Goal: Transaction & Acquisition: Purchase product/service

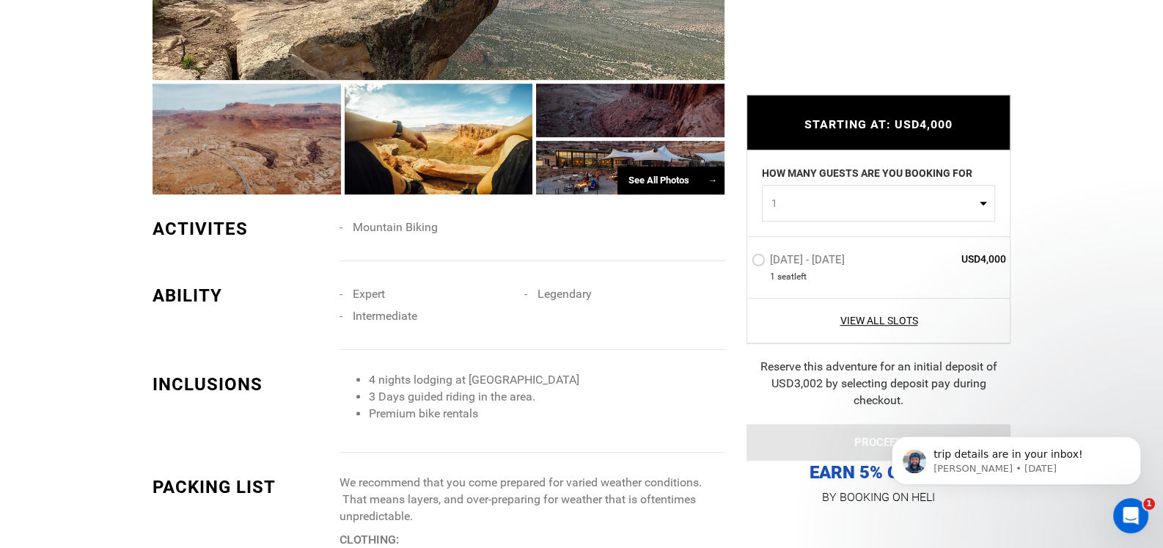
scroll to position [954, 0]
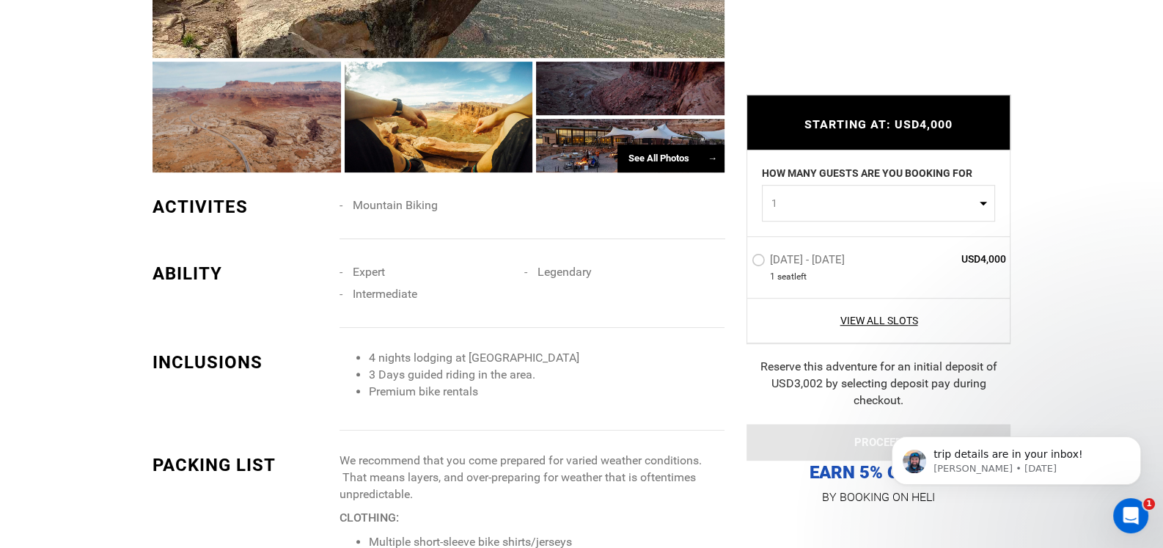
click at [758, 259] on label "Oct 23 - Oct 27, 2025" at bounding box center [800, 262] width 97 height 18
click at [742, 259] on input "Oct 23 - Oct 27, 2025" at bounding box center [742, 266] width 0 height 32
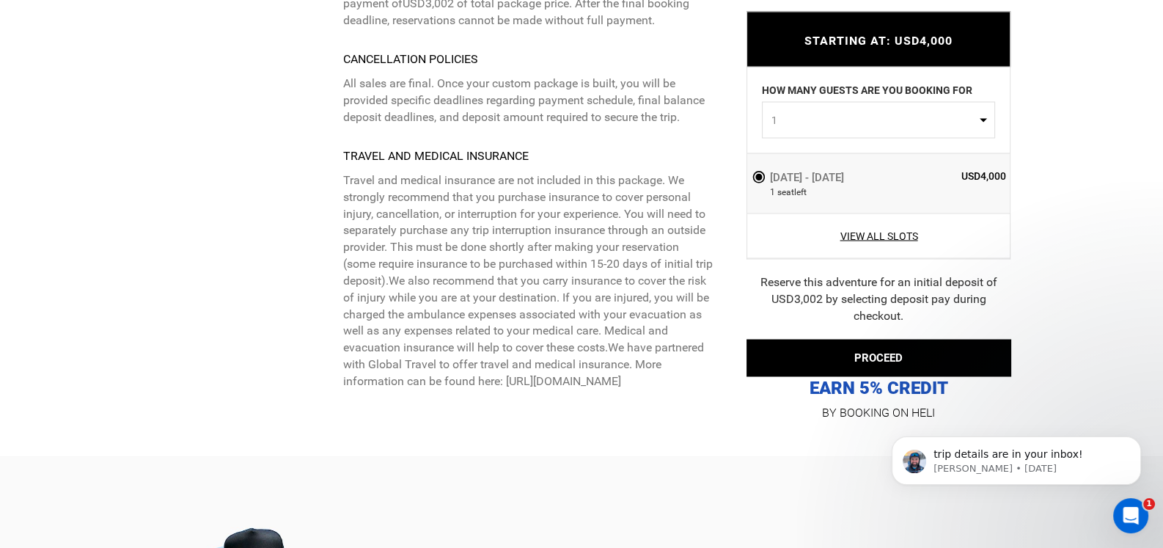
scroll to position [3447, 0]
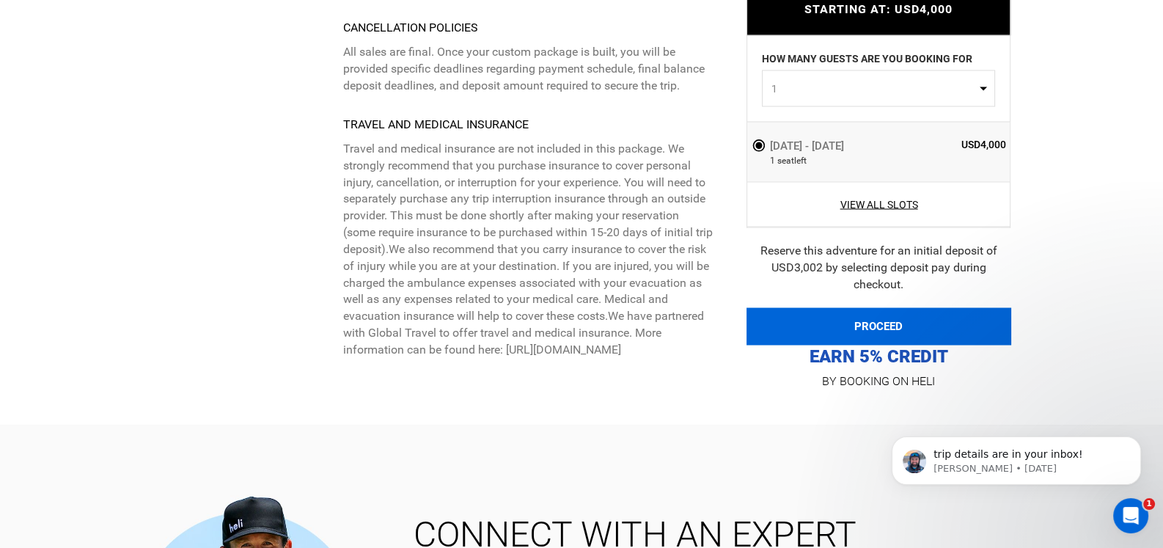
click at [880, 307] on button "PROCEED" at bounding box center [879, 325] width 264 height 37
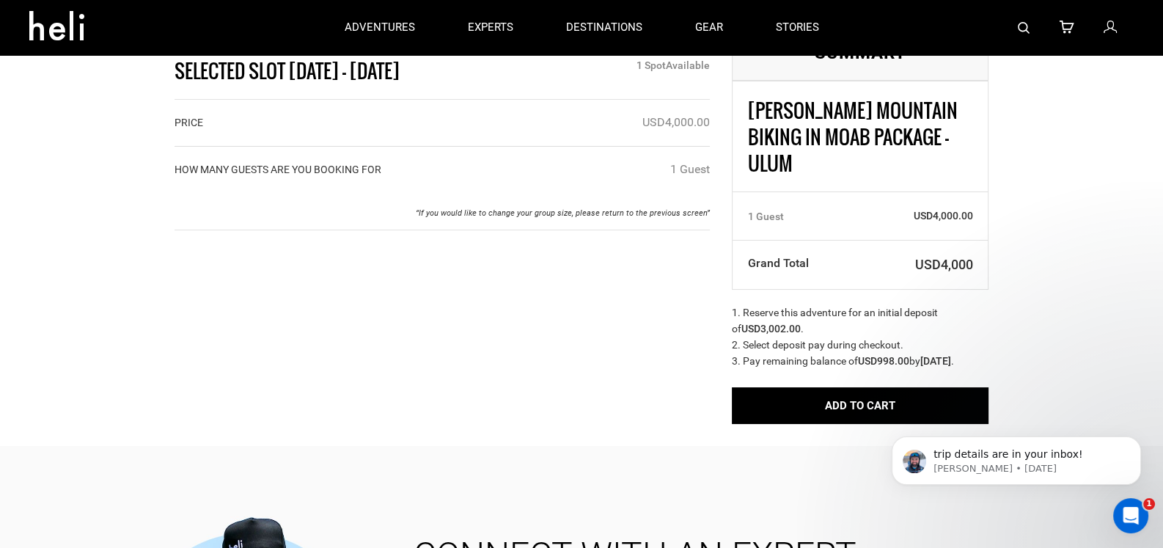
scroll to position [73, 0]
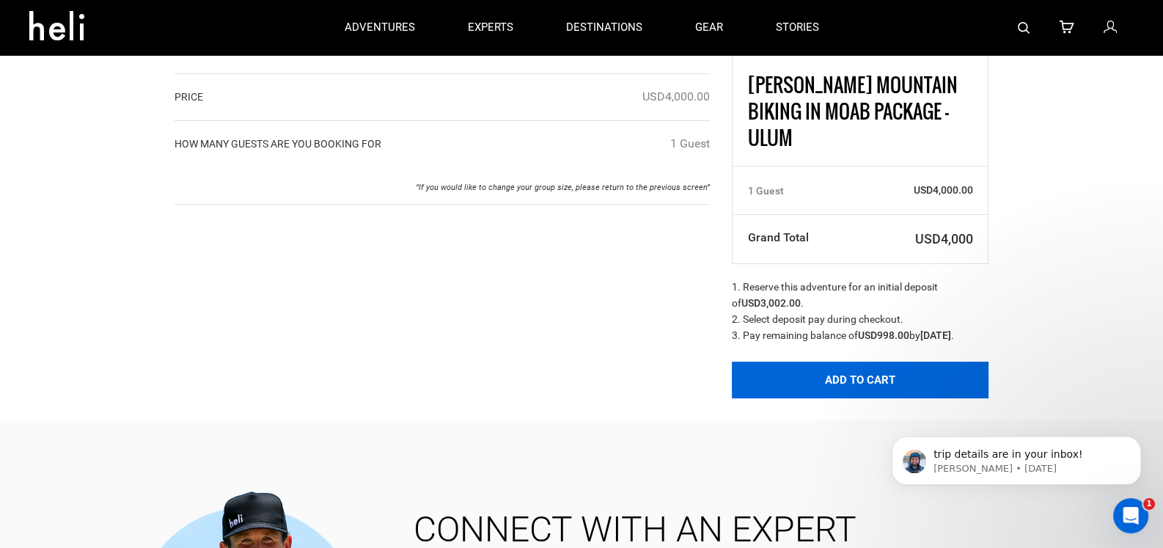
click at [856, 376] on button "Add to Cart" at bounding box center [860, 380] width 257 height 37
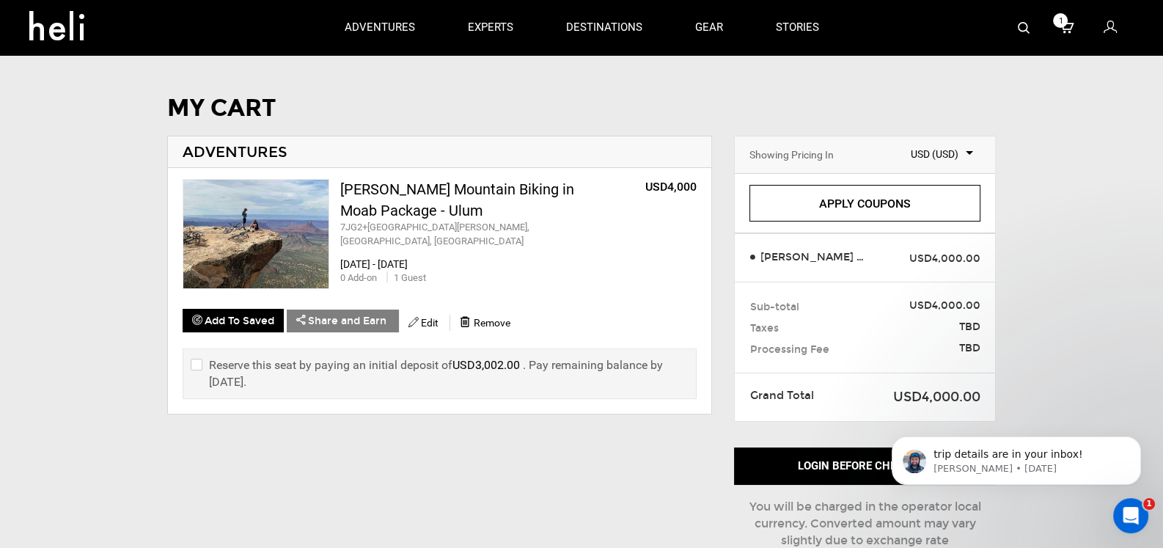
click at [191, 359] on input "checkbox" at bounding box center [196, 373] width 10 height 34
checkbox input "true"
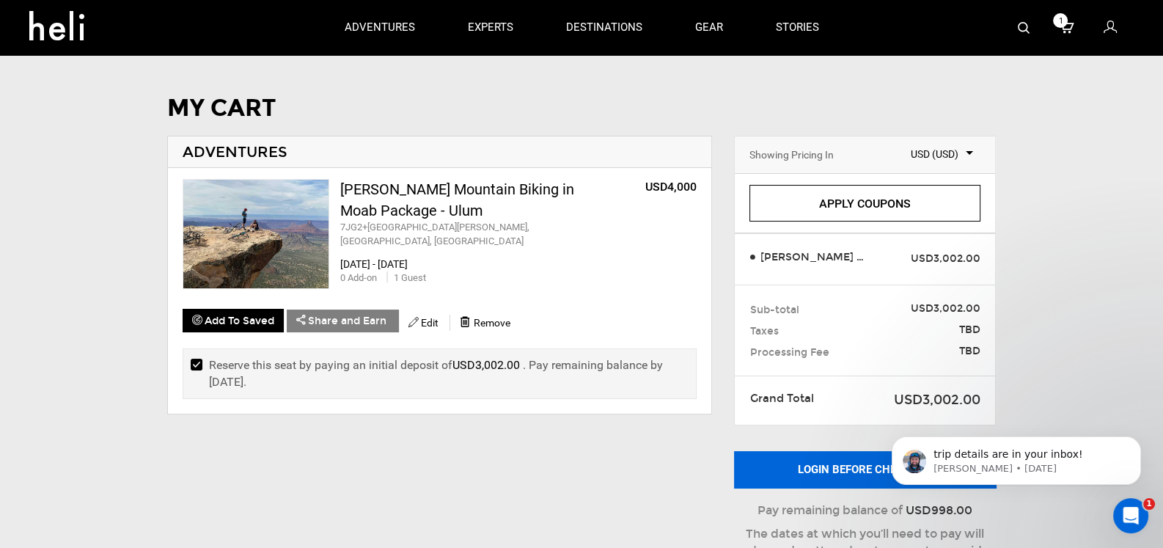
click at [843, 466] on button "Login before checkout" at bounding box center [865, 469] width 262 height 37
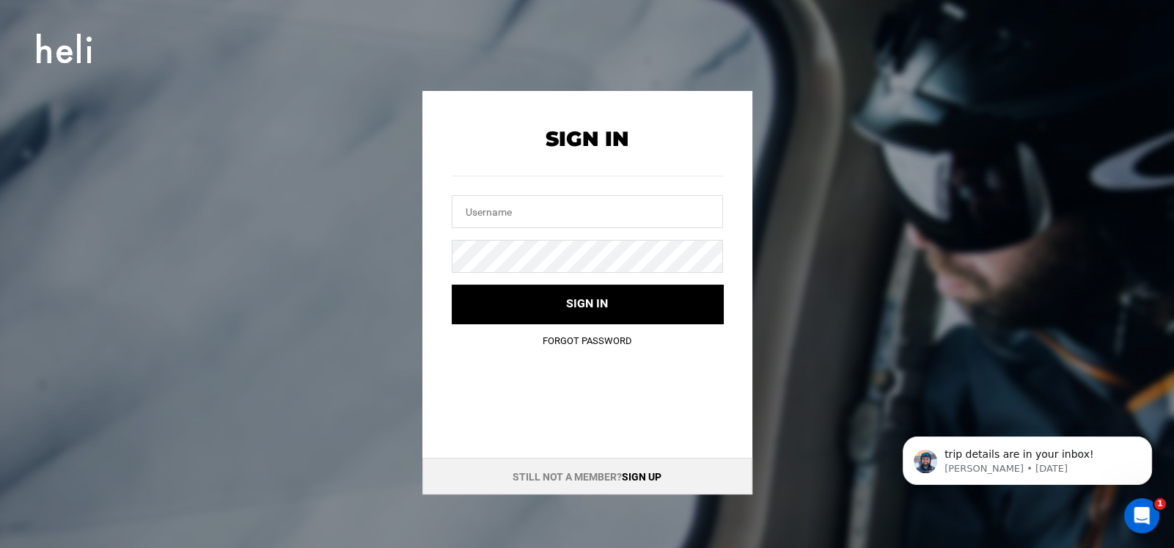
click at [640, 473] on link "Sign up" at bounding box center [642, 477] width 40 height 12
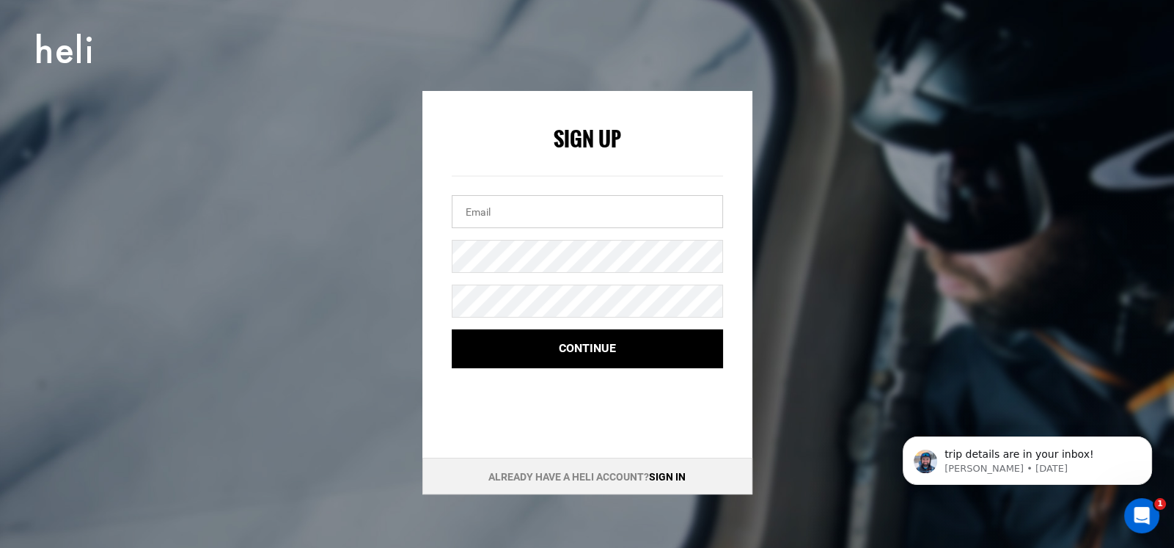
click at [482, 213] on input "email" at bounding box center [587, 211] width 271 height 33
type input "[EMAIL_ADDRESS][DOMAIN_NAME]"
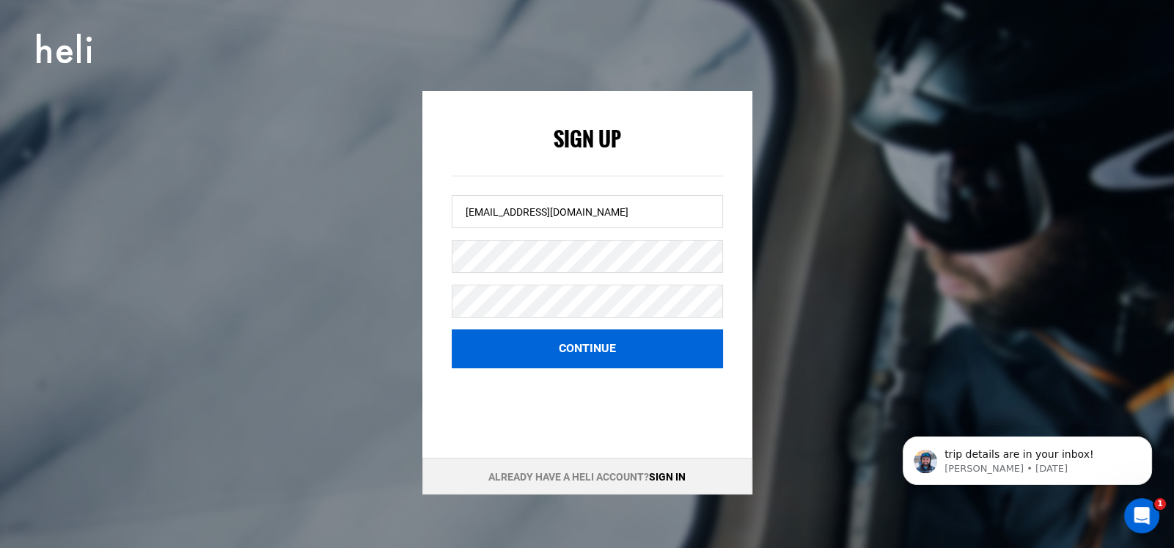
click at [573, 350] on button "Continue" at bounding box center [587, 348] width 271 height 39
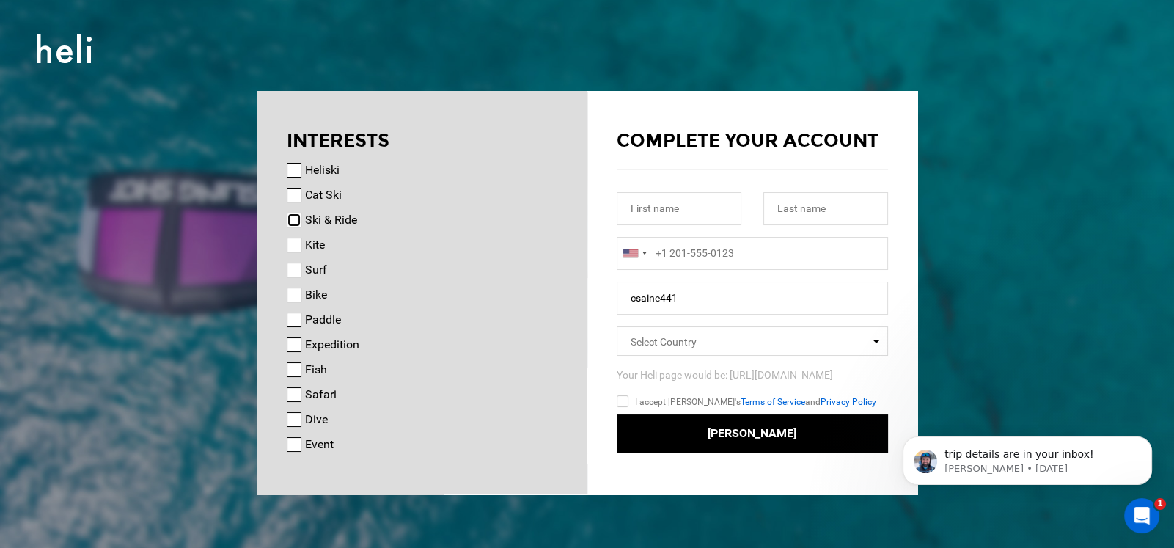
click at [293, 217] on input "Ski & Ride" at bounding box center [294, 220] width 15 height 15
checkbox input "true"
click at [291, 295] on input "Bike" at bounding box center [294, 295] width 15 height 15
checkbox input "true"
click at [680, 209] on input "text" at bounding box center [679, 208] width 125 height 33
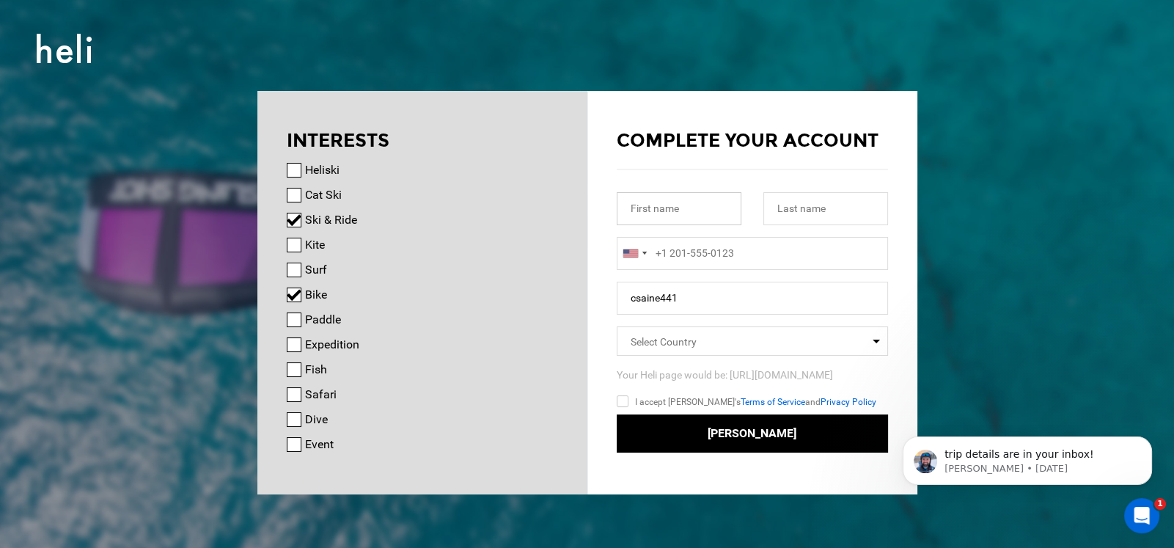
type input "[PERSON_NAME]"
type input "14402214327"
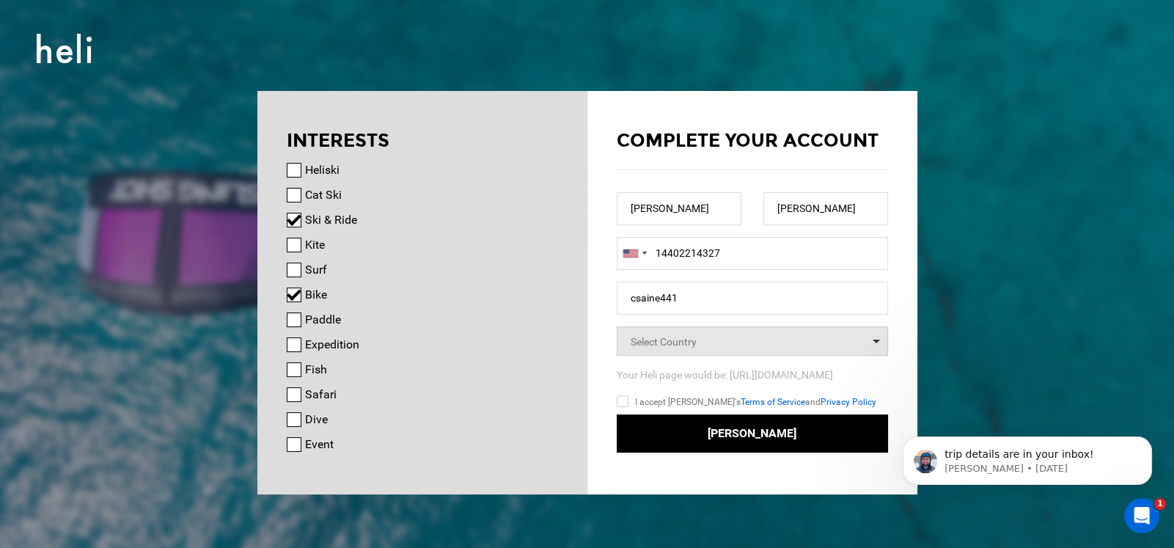
click at [713, 338] on span "Select Country" at bounding box center [752, 340] width 271 height 29
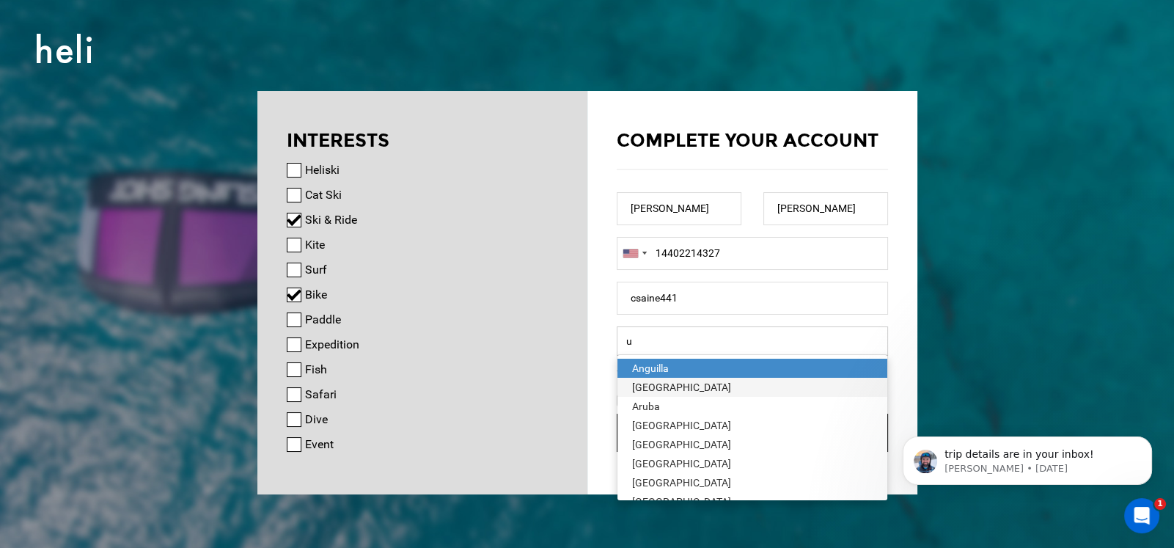
type input "[GEOGRAPHIC_DATA]"
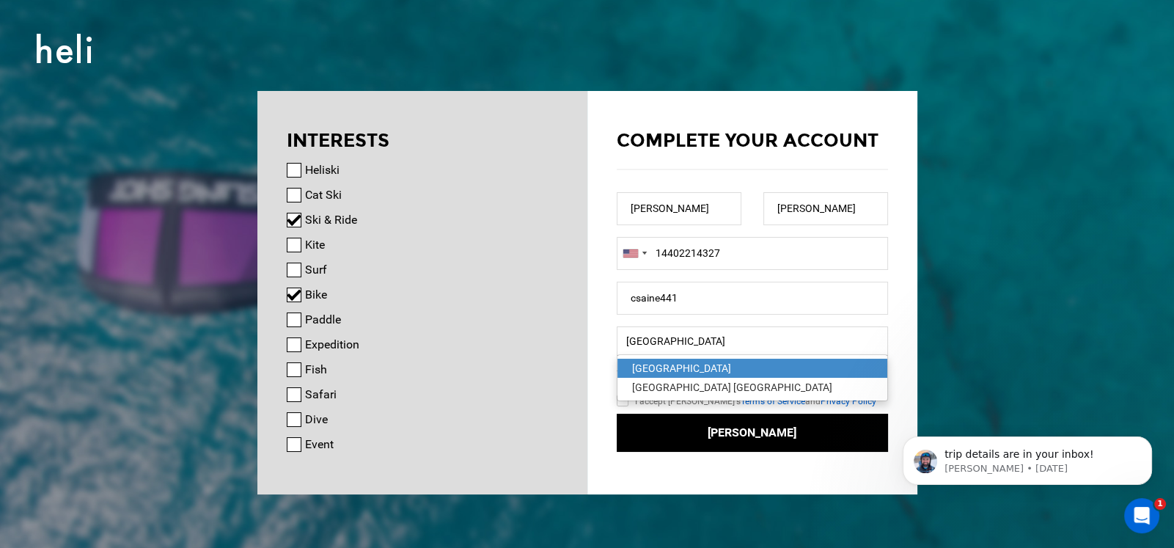
click at [687, 365] on div "[GEOGRAPHIC_DATA]" at bounding box center [752, 368] width 241 height 15
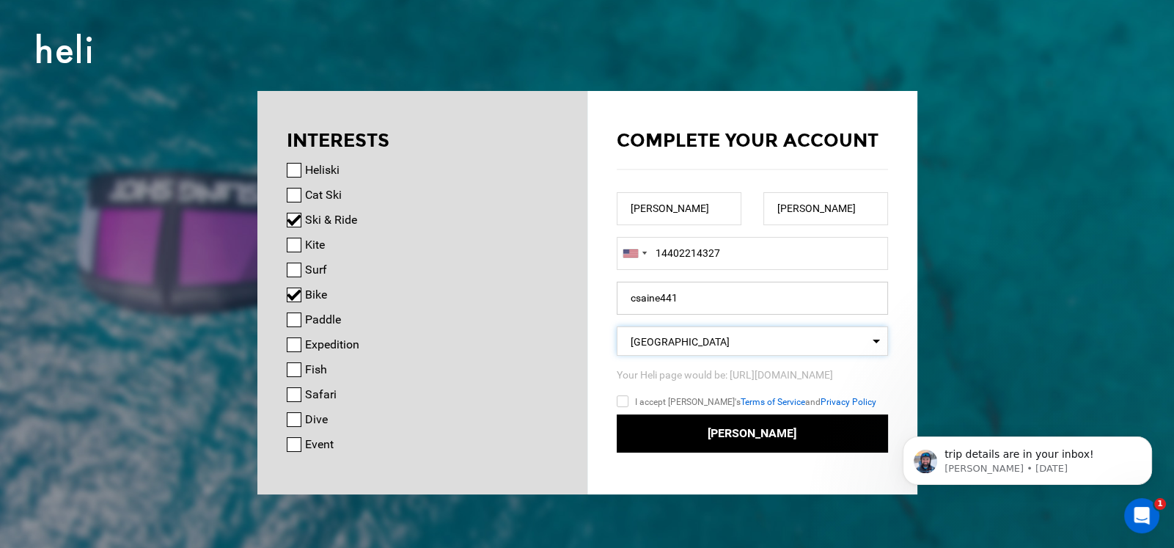
click at [710, 289] on input "csaine441" at bounding box center [752, 298] width 271 height 33
click at [623, 400] on input "I accept Heli's Terms of Service and Privacy Policy" at bounding box center [644, 403] width 54 height 21
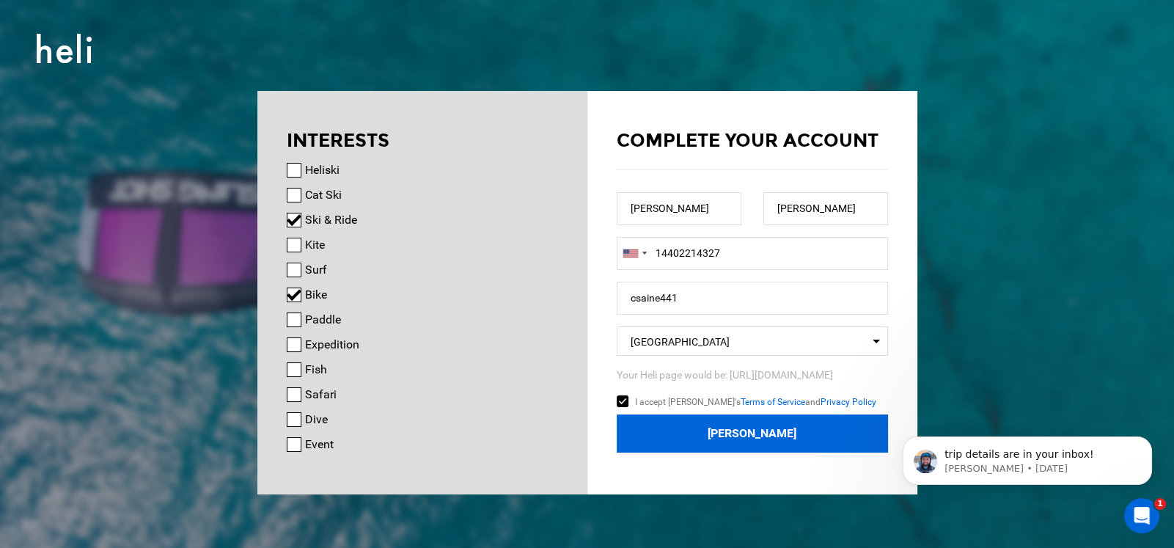
click at [742, 432] on button "Join Heli" at bounding box center [752, 433] width 271 height 39
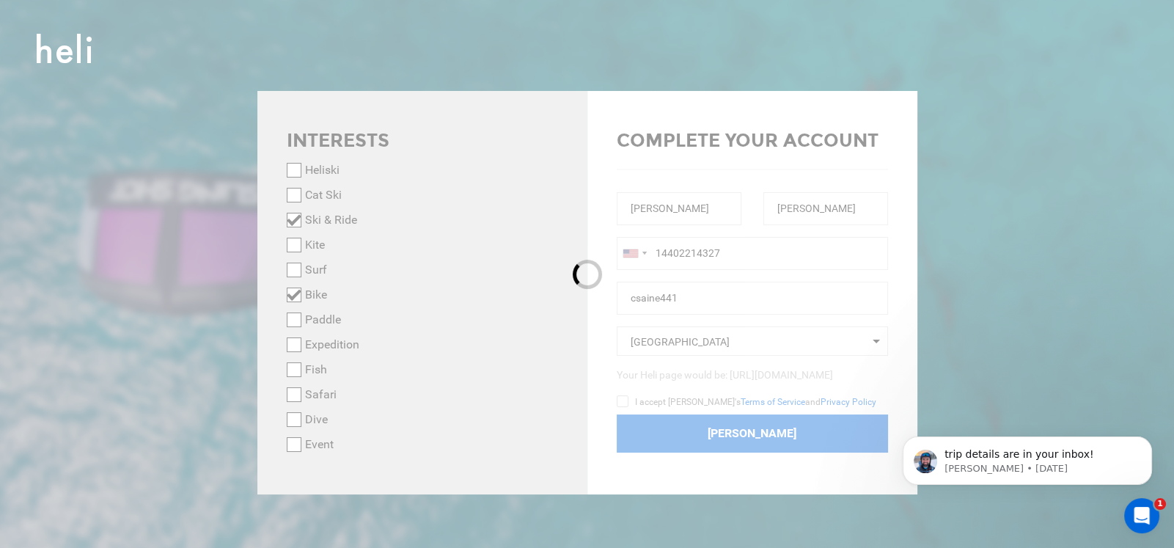
checkbox input "false"
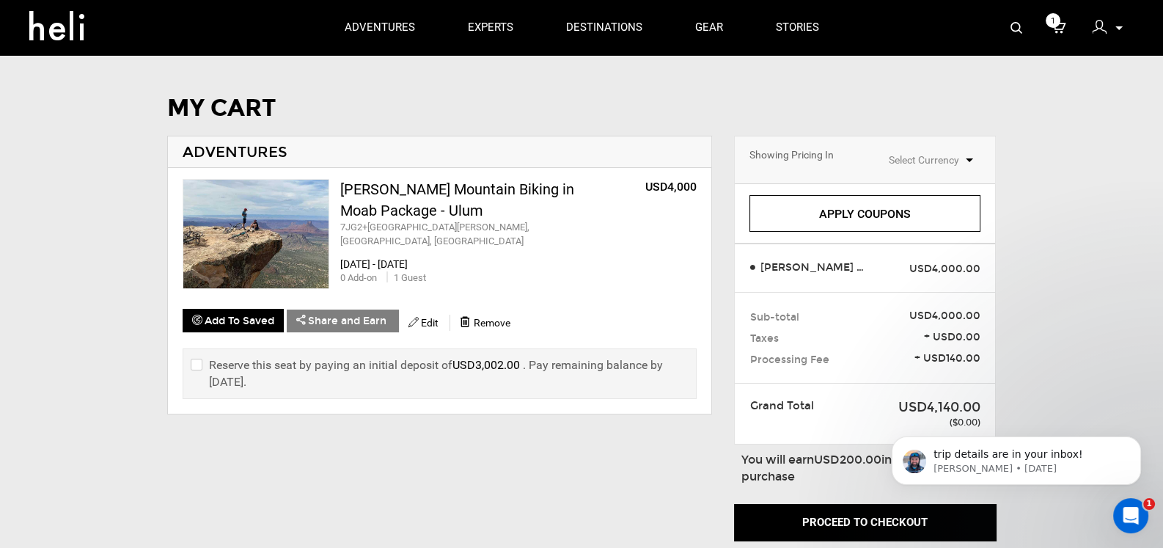
click at [198, 361] on input "checkbox" at bounding box center [196, 373] width 10 height 34
checkbox input "true"
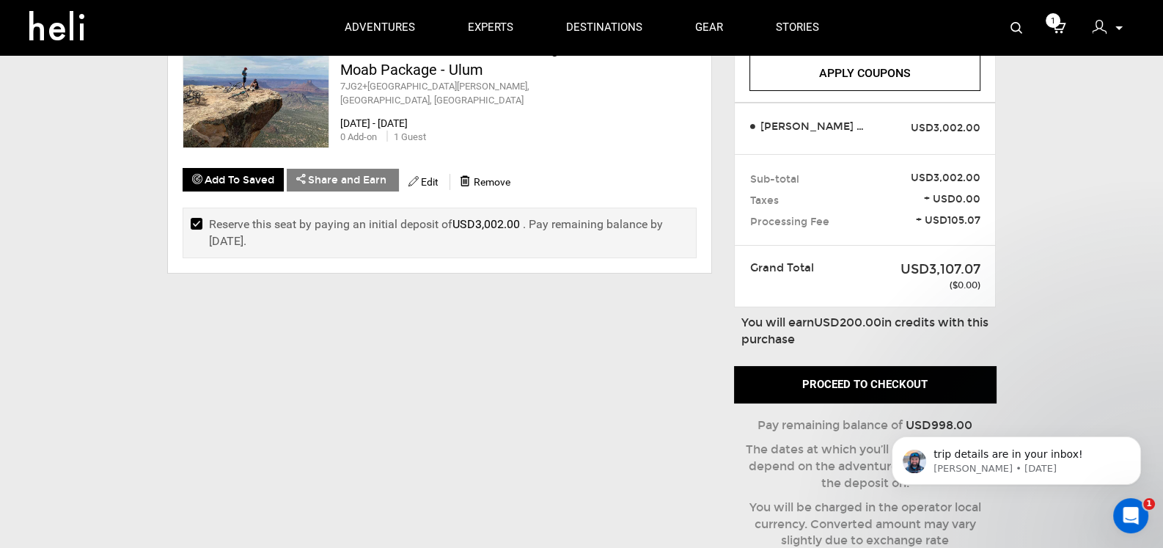
scroll to position [146, 0]
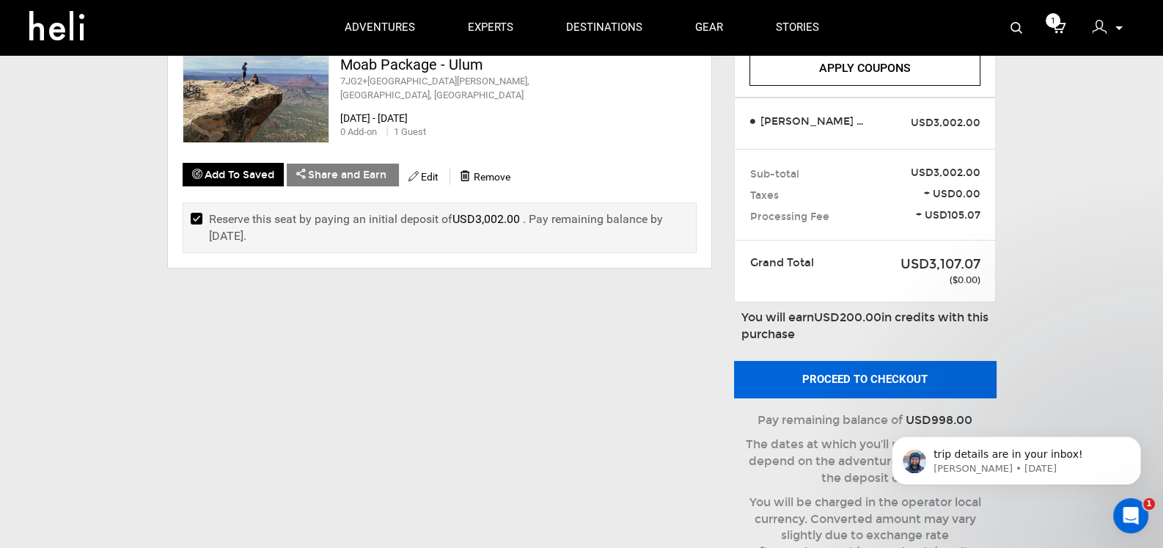
click at [850, 375] on button "Proceed to checkout" at bounding box center [865, 379] width 262 height 37
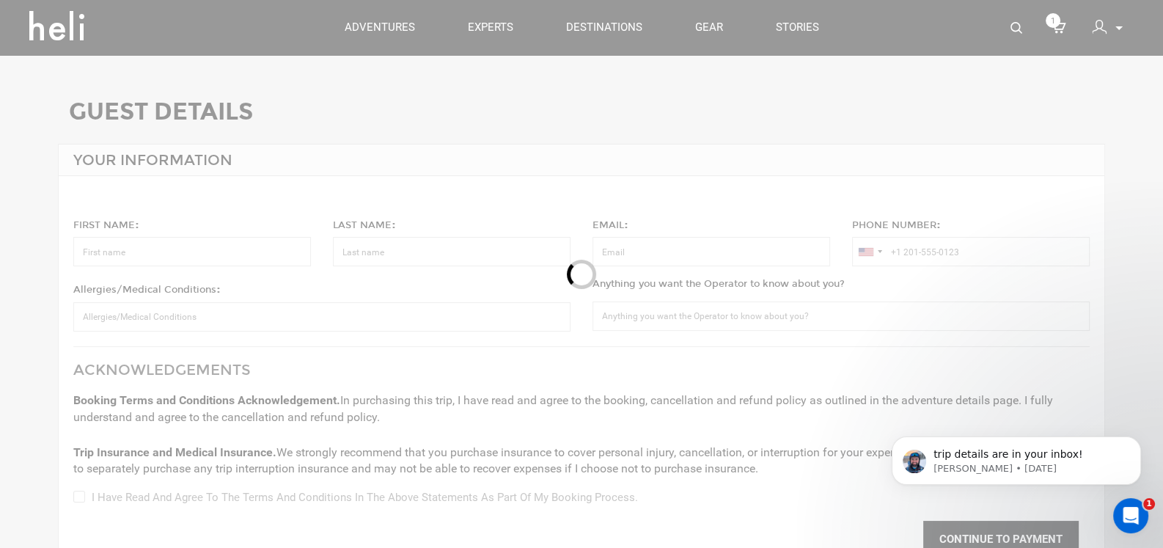
type input "[PERSON_NAME]"
type input "[EMAIL_ADDRESS][DOMAIN_NAME]"
type input "[PHONE_NUMBER]"
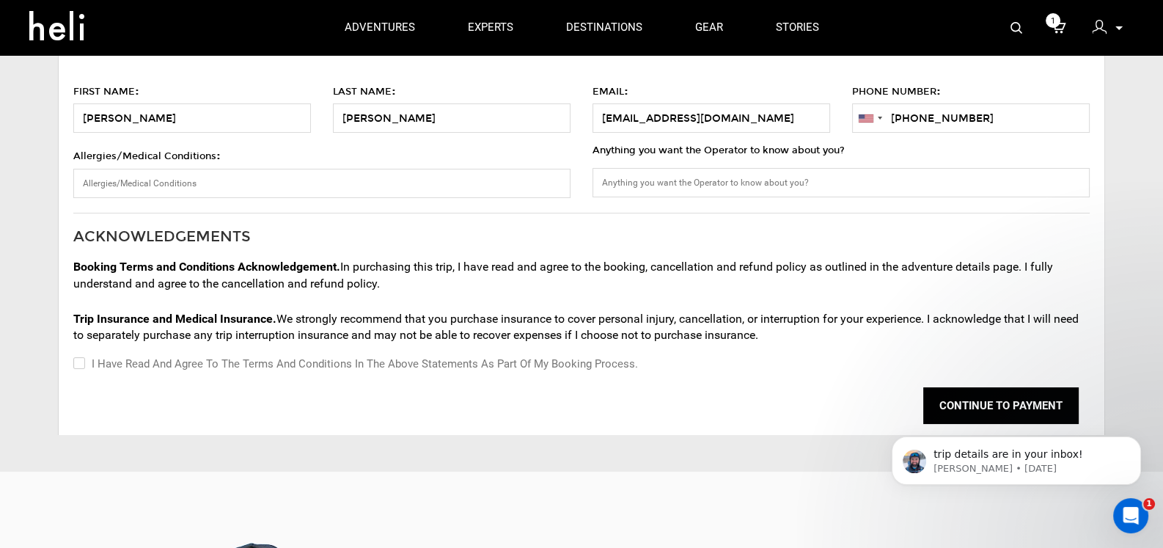
scroll to position [146, 0]
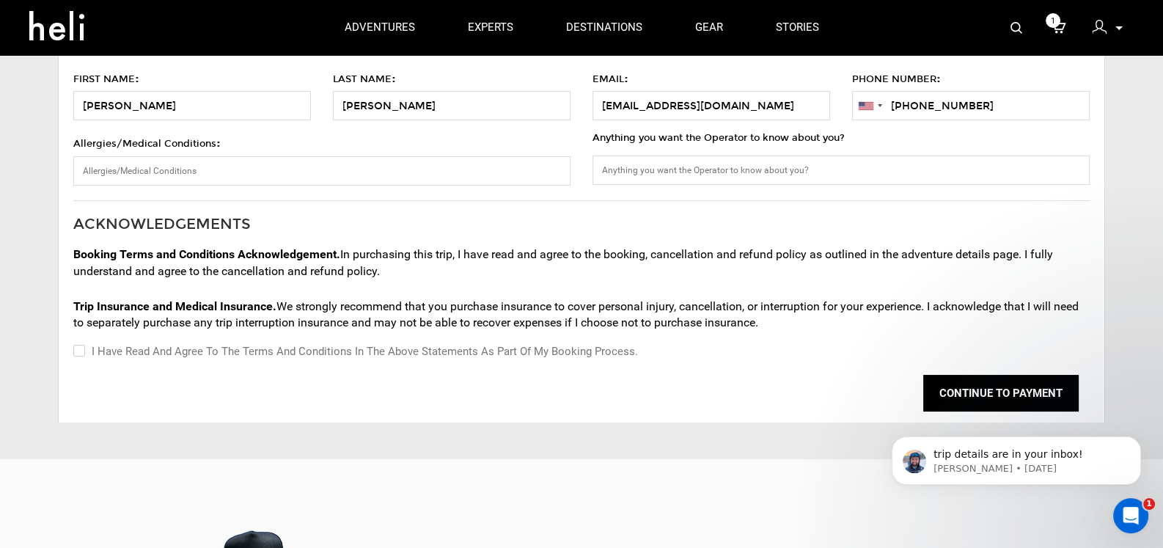
click at [76, 351] on input "I have read and agree to the terms and conditions in the above statements as pa…" at bounding box center [78, 352] width 10 height 18
checkbox input "true"
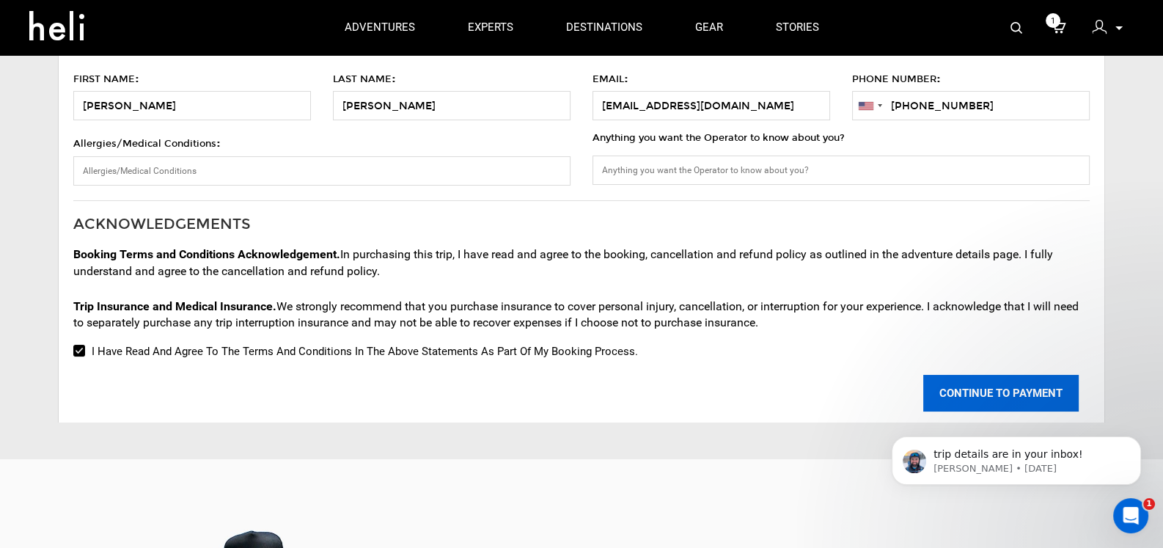
click at [972, 387] on button "CONTINUE TO PAYMENT" at bounding box center [1000, 393] width 155 height 37
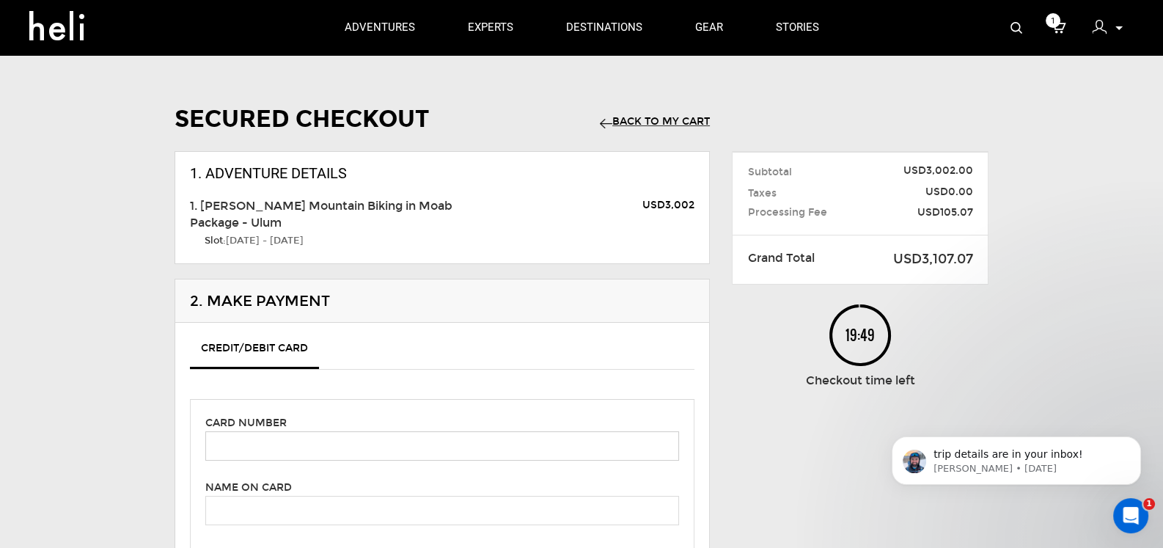
click at [266, 444] on input "text" at bounding box center [442, 445] width 474 height 29
type input "[CREDIT_CARD_NUMBER]"
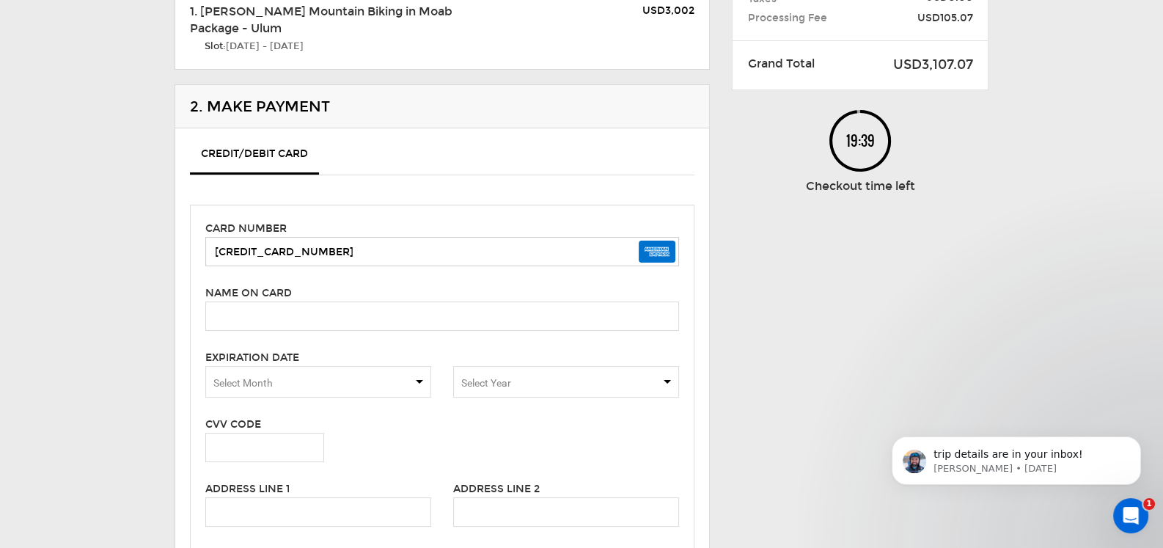
scroll to position [220, 0]
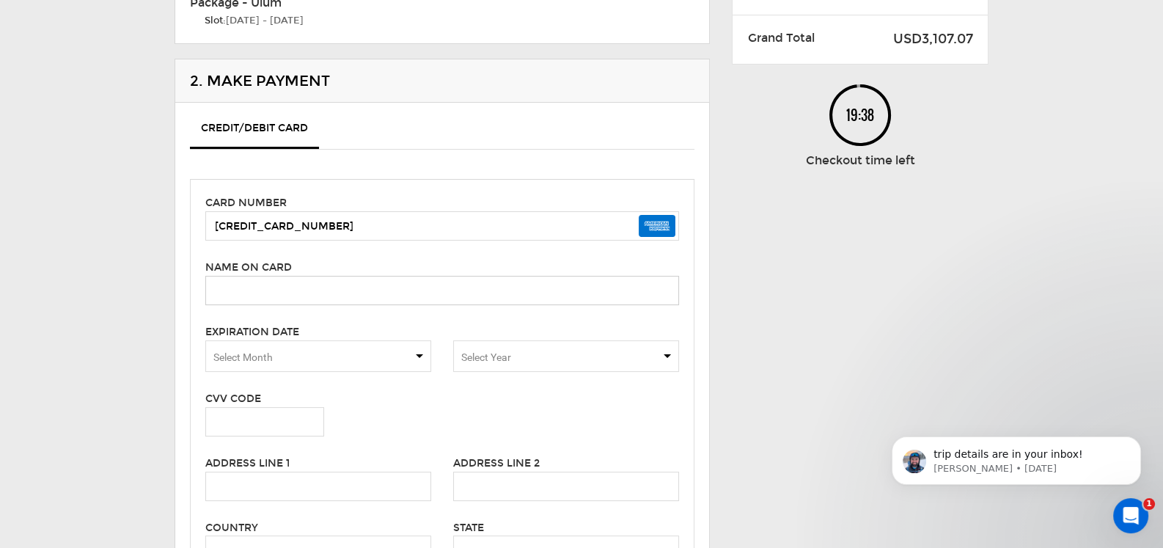
click at [260, 293] on input "text" at bounding box center [442, 290] width 474 height 29
click at [268, 290] on input "text" at bounding box center [442, 290] width 474 height 29
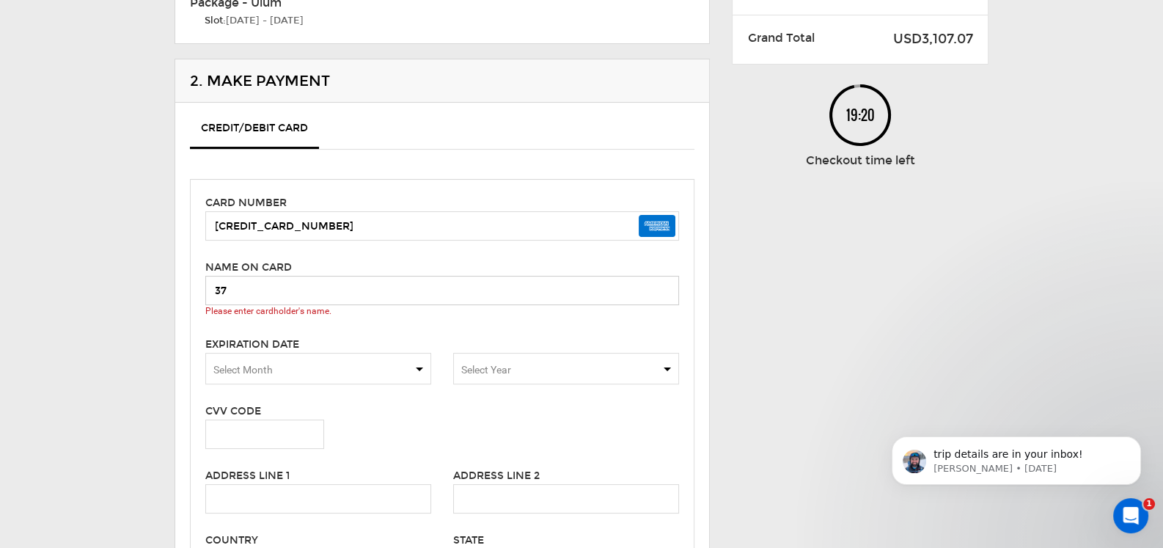
type input "3"
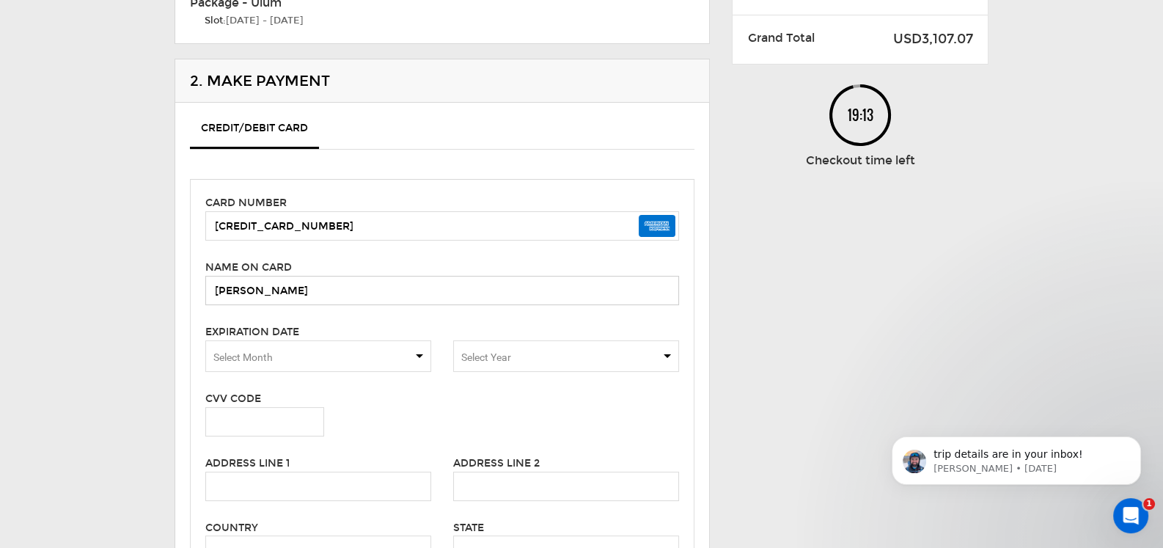
type input "[PERSON_NAME]"
click at [420, 353] on span "Select Month" at bounding box center [318, 356] width 226 height 32
click at [248, 381] on span "06" at bounding box center [318, 387] width 224 height 29
click at [667, 354] on span "Select Year" at bounding box center [566, 356] width 226 height 32
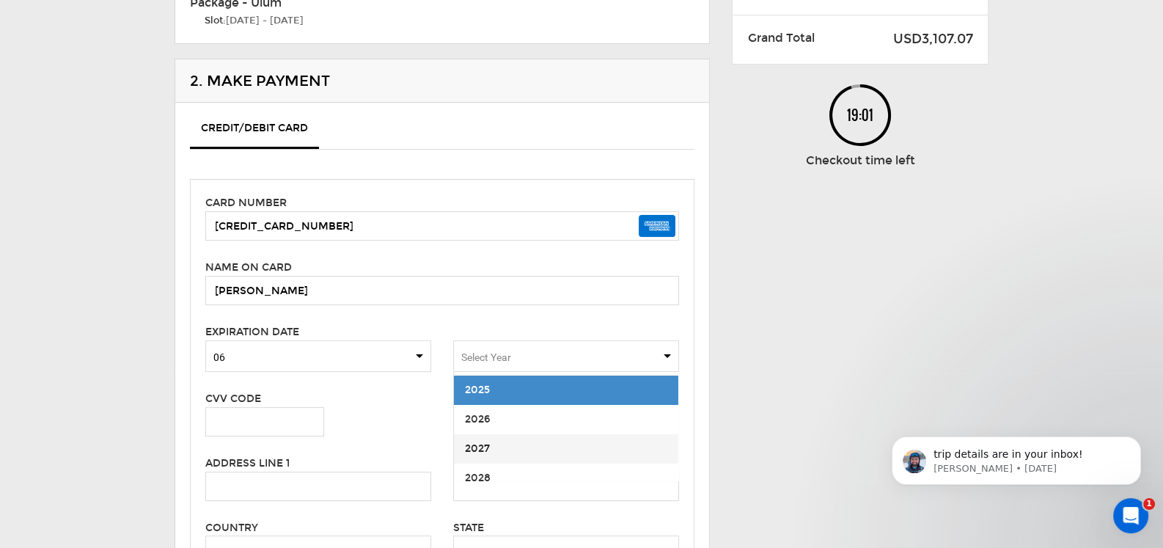
scroll to position [73, 0]
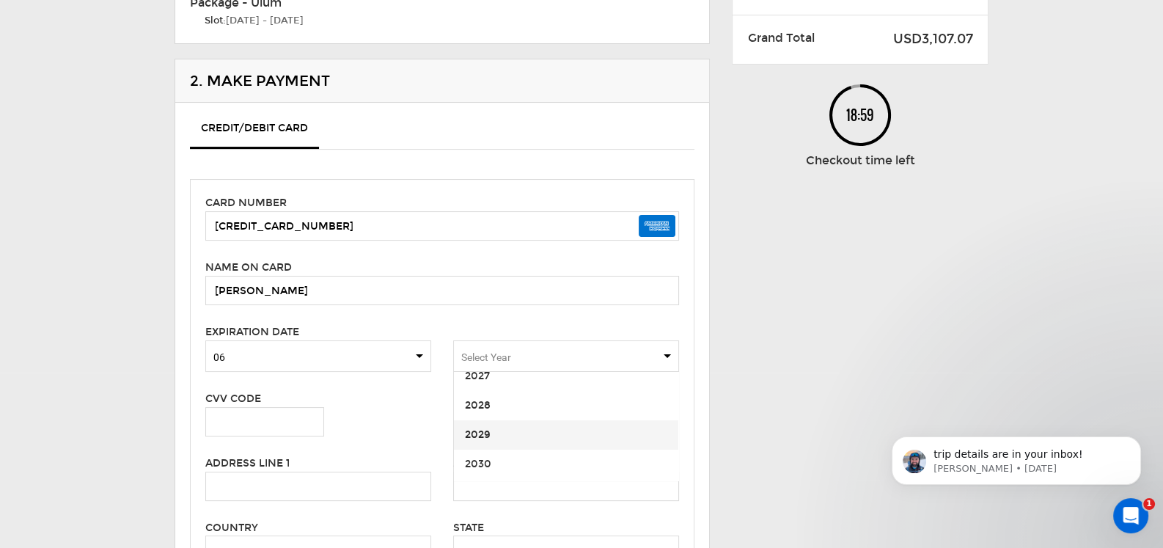
click at [482, 434] on span "2029" at bounding box center [478, 434] width 26 height 12
click at [291, 417] on input "text" at bounding box center [264, 421] width 119 height 29
type input "9649"
click at [247, 483] on input "text" at bounding box center [318, 486] width 226 height 29
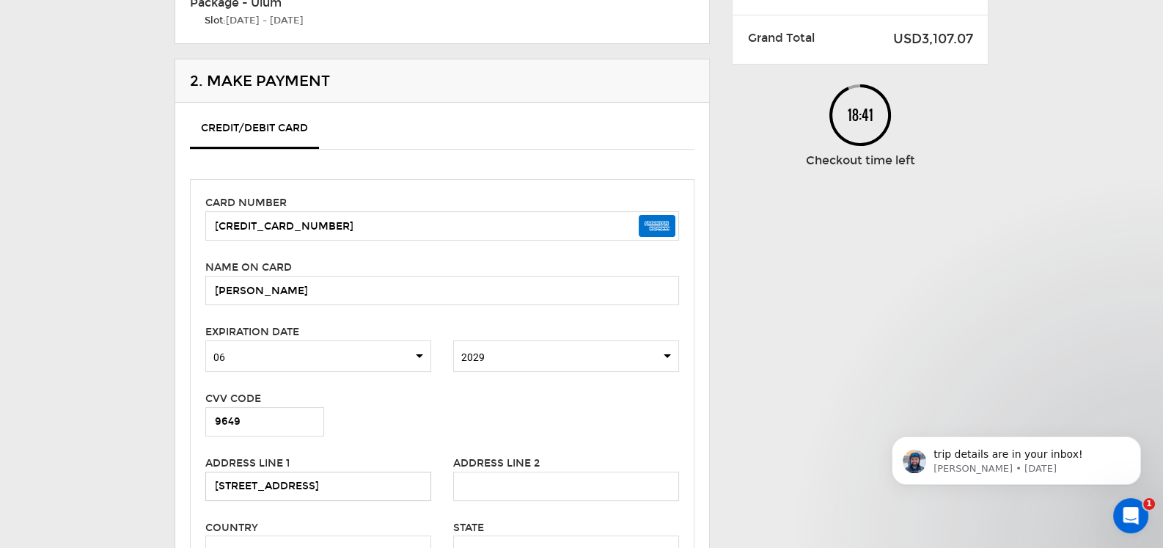
type input "[STREET_ADDRESS]"
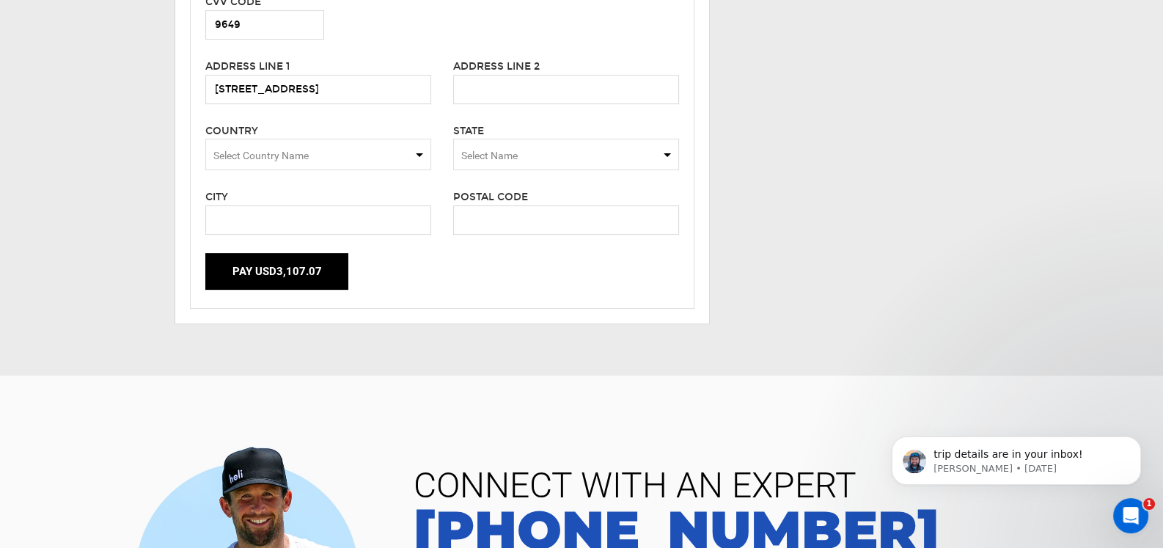
scroll to position [659, 0]
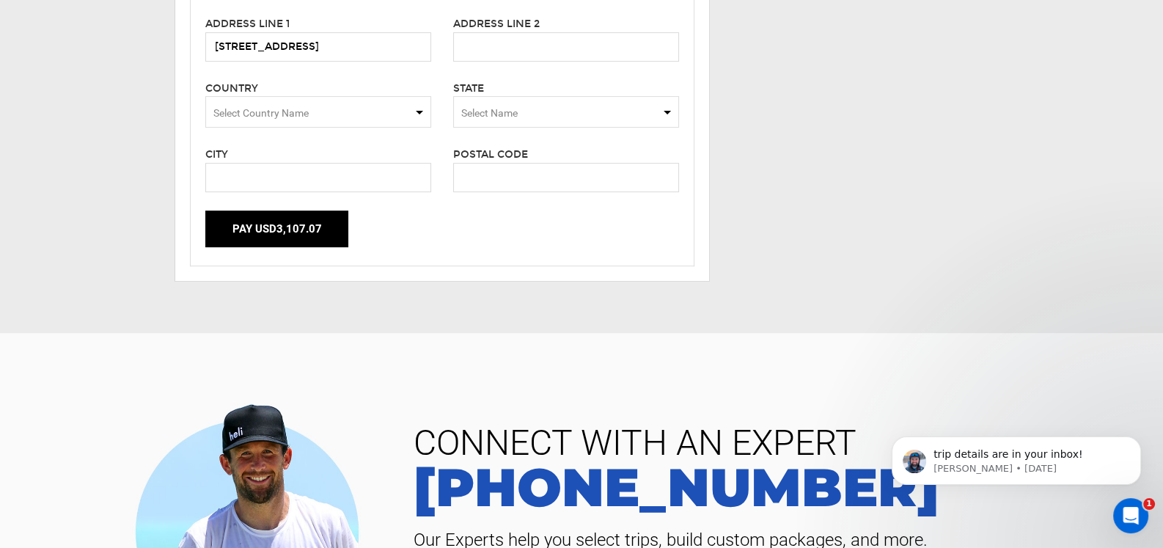
click at [420, 110] on span "Select Country Name" at bounding box center [318, 112] width 226 height 32
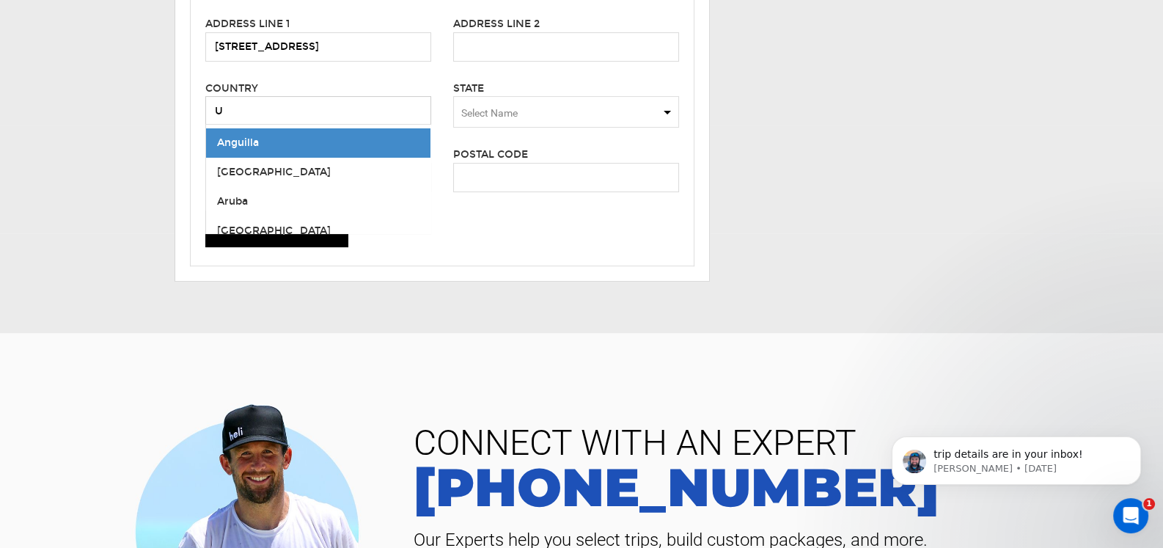
type input "[GEOGRAPHIC_DATA]"
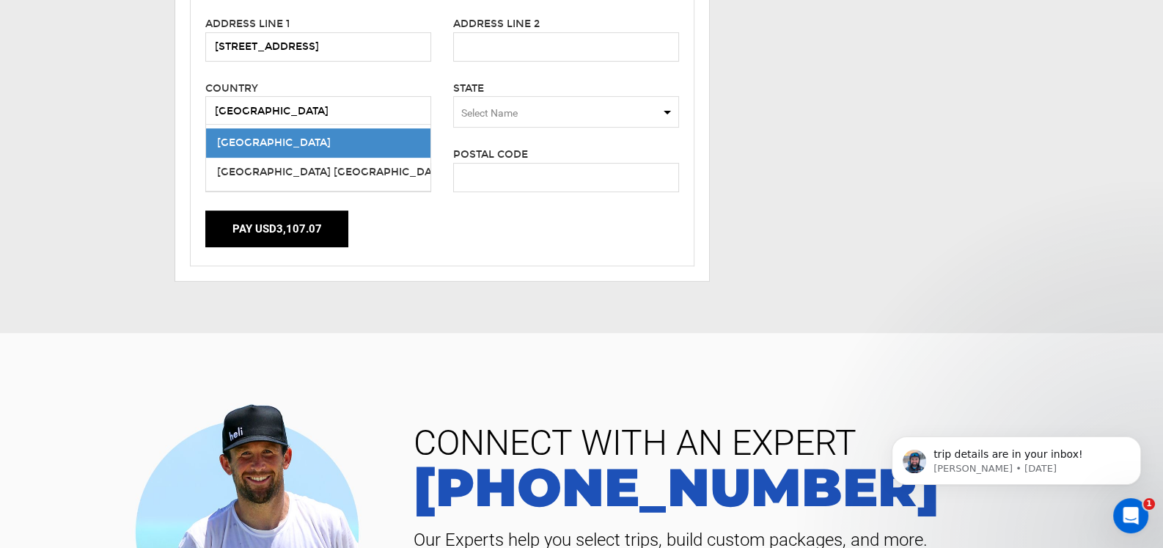
click at [667, 109] on span "Select Name" at bounding box center [566, 112] width 226 height 32
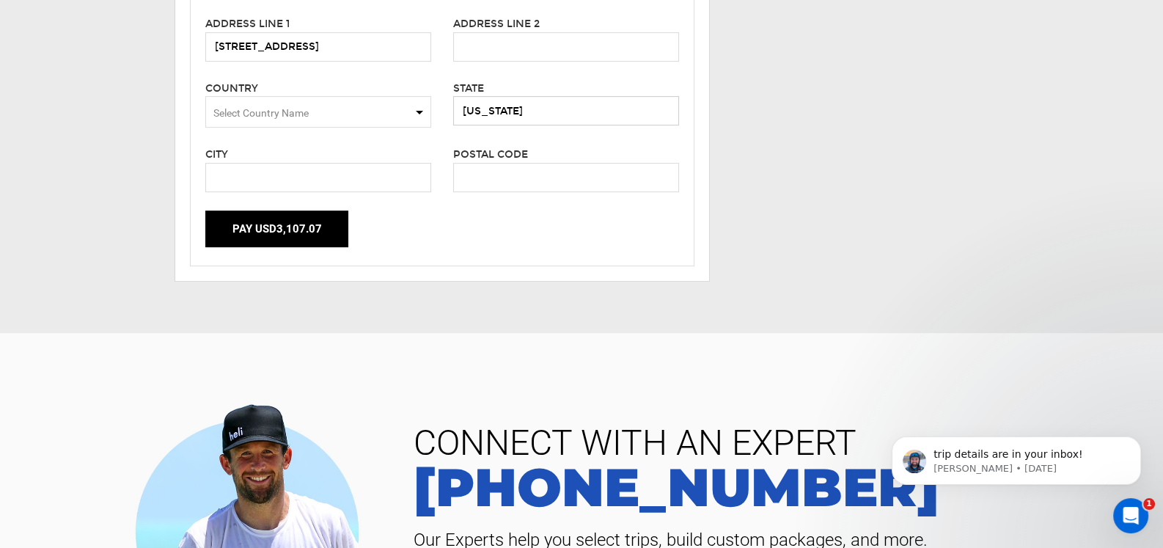
type input "[US_STATE]"
type input "[GEOGRAPHIC_DATA]"
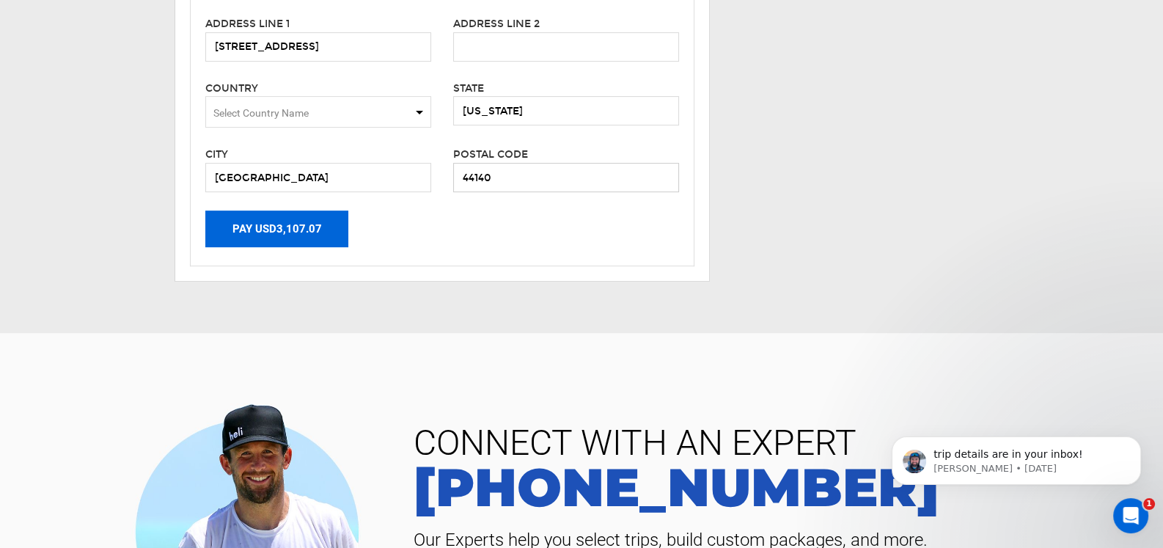
type input "44140"
click at [271, 224] on button "Pay USD3,107.07" at bounding box center [276, 229] width 143 height 37
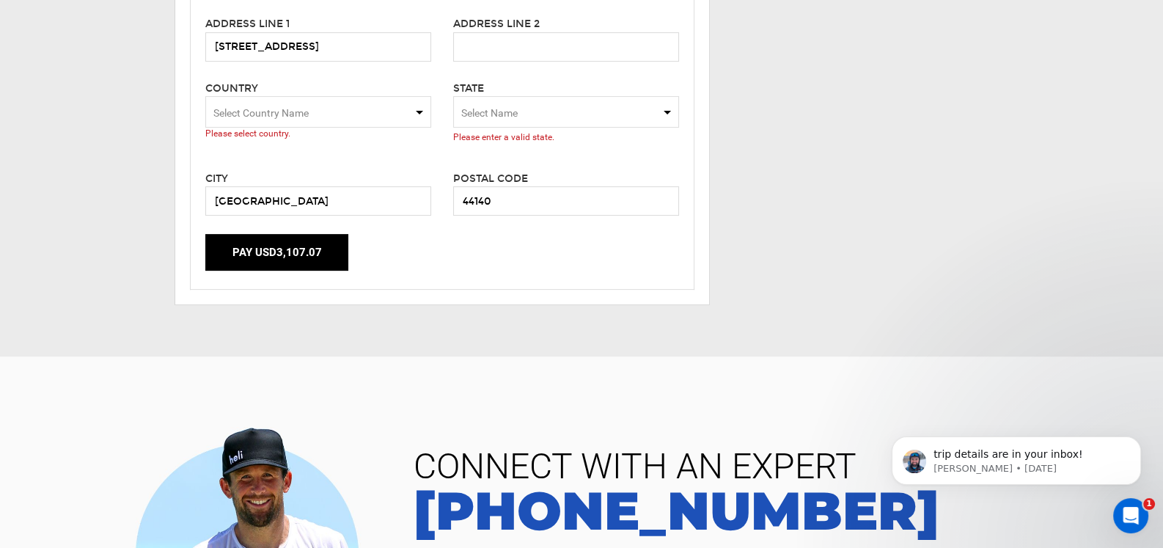
click at [418, 110] on span "Select Country Name" at bounding box center [318, 112] width 226 height 32
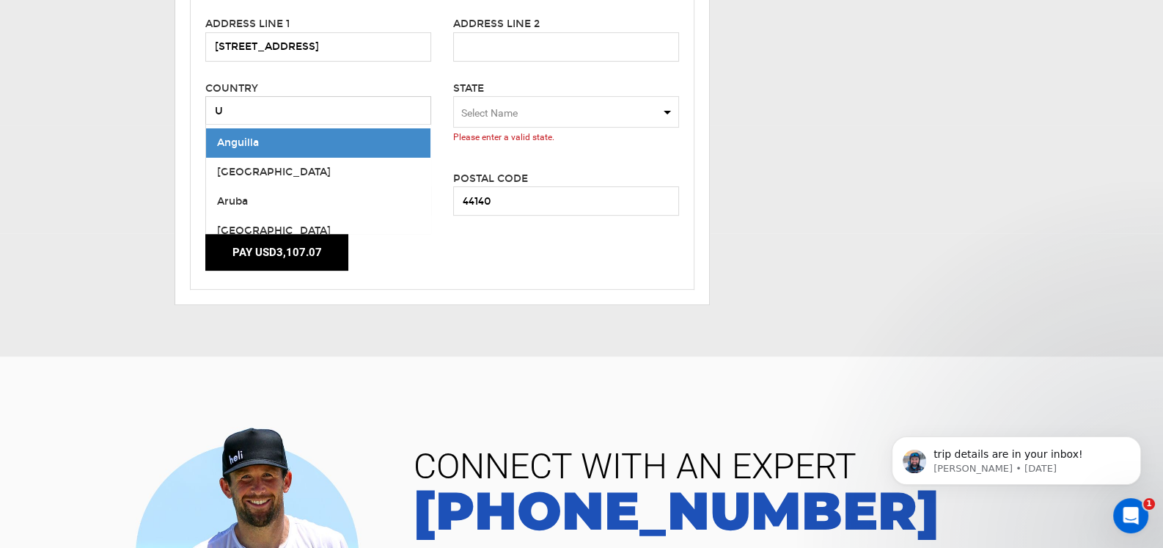
type input "[GEOGRAPHIC_DATA]"
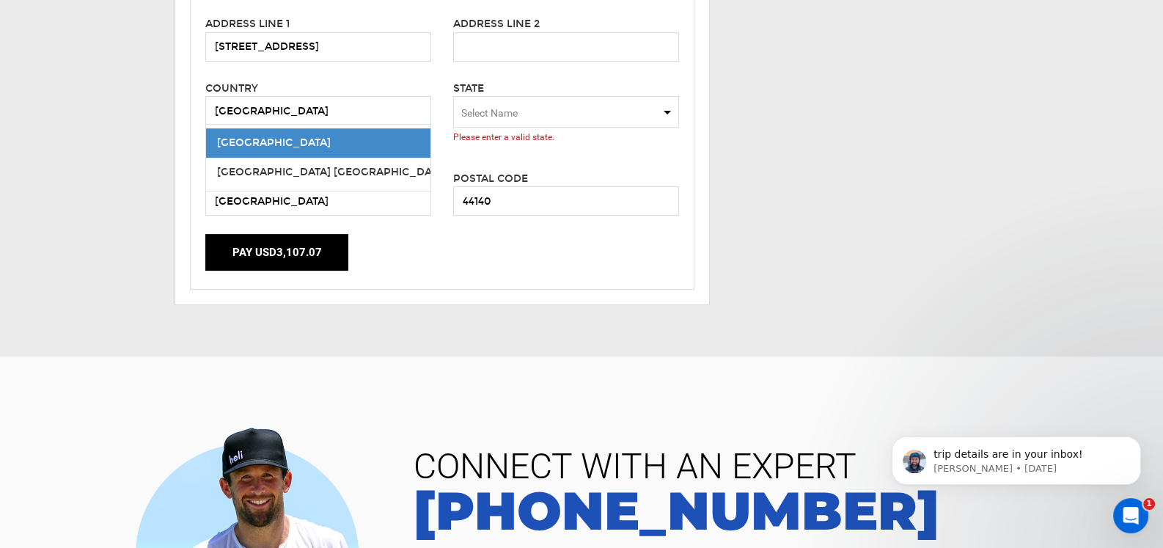
click at [674, 111] on span "Select Name" at bounding box center [566, 112] width 226 height 32
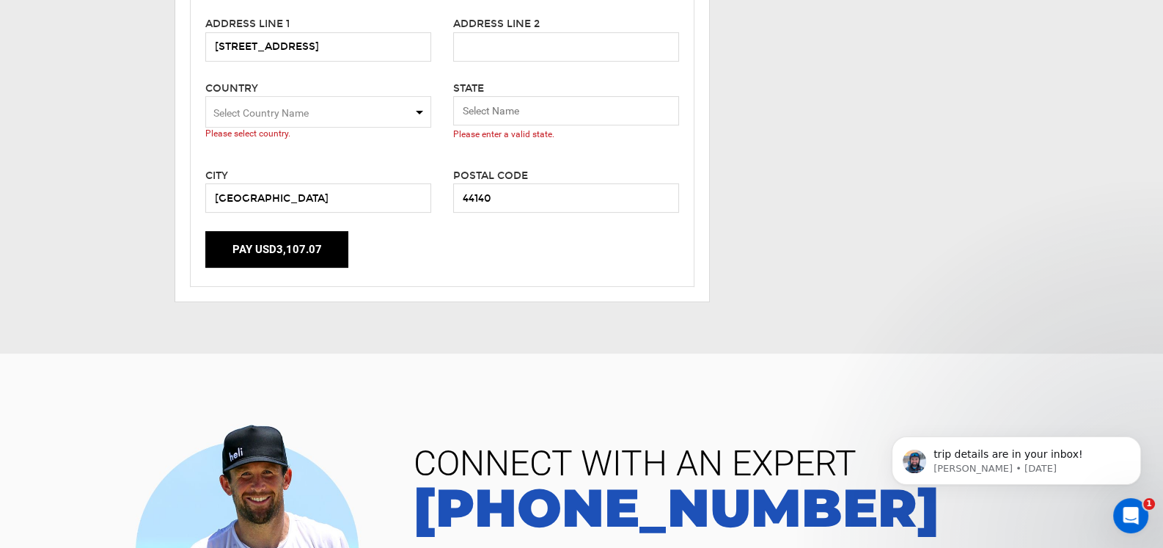
click at [420, 112] on span "Select Country Name" at bounding box center [318, 112] width 226 height 32
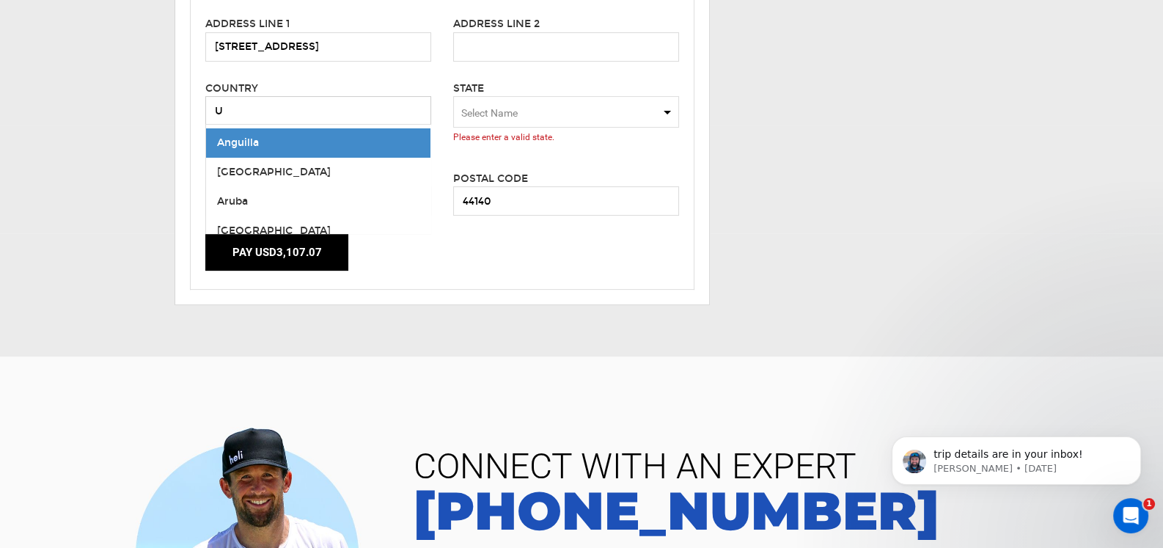
type input "[GEOGRAPHIC_DATA]"
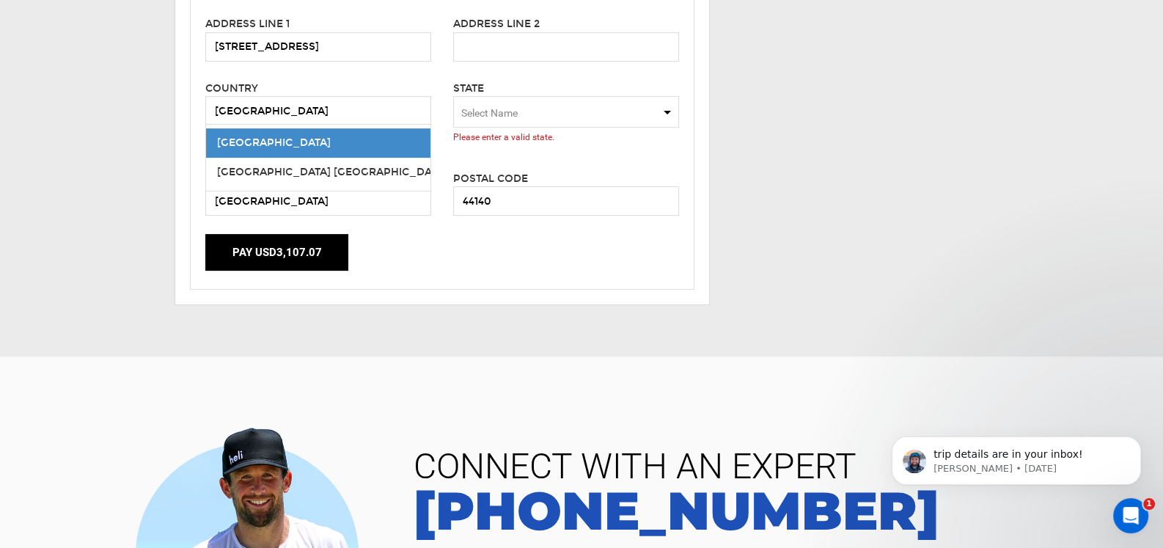
click at [288, 139] on span "[GEOGRAPHIC_DATA]" at bounding box center [318, 142] width 224 height 29
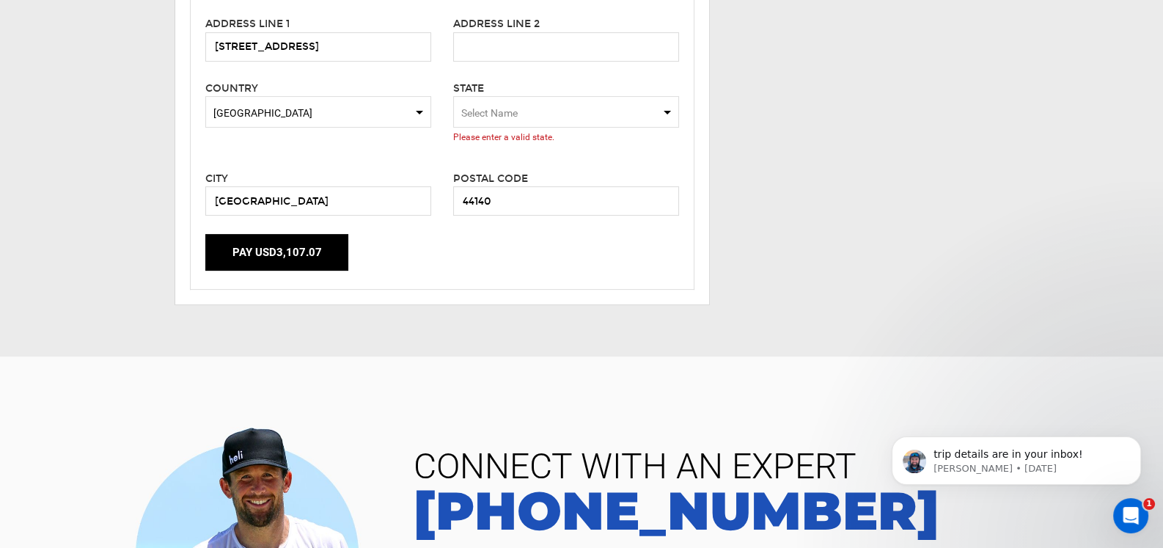
click at [546, 113] on span "Select Name" at bounding box center [566, 112] width 226 height 32
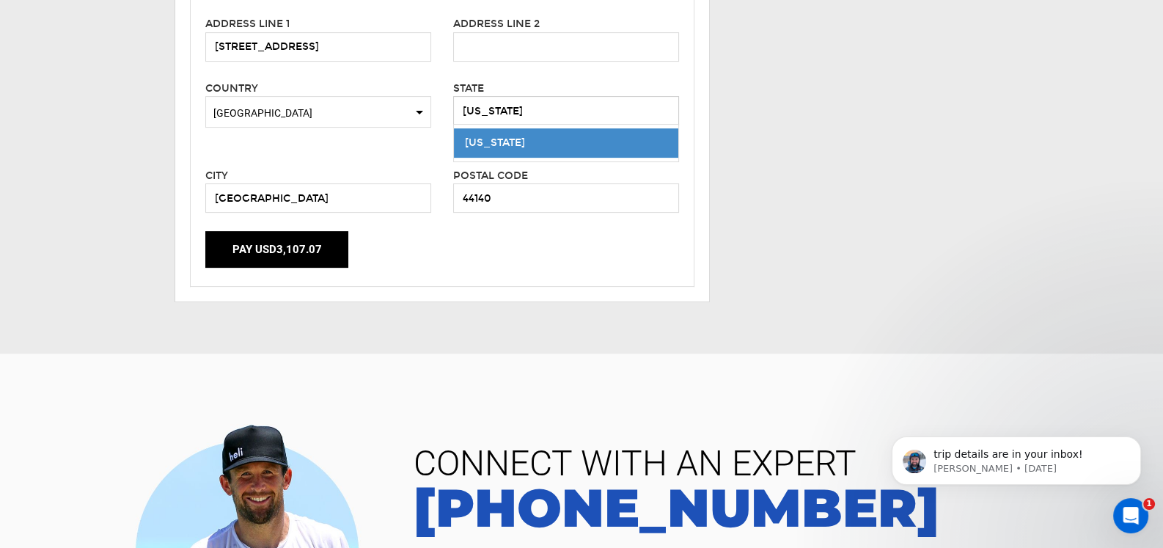
type input "[US_STATE]"
click at [519, 139] on div "[US_STATE]" at bounding box center [566, 143] width 202 height 15
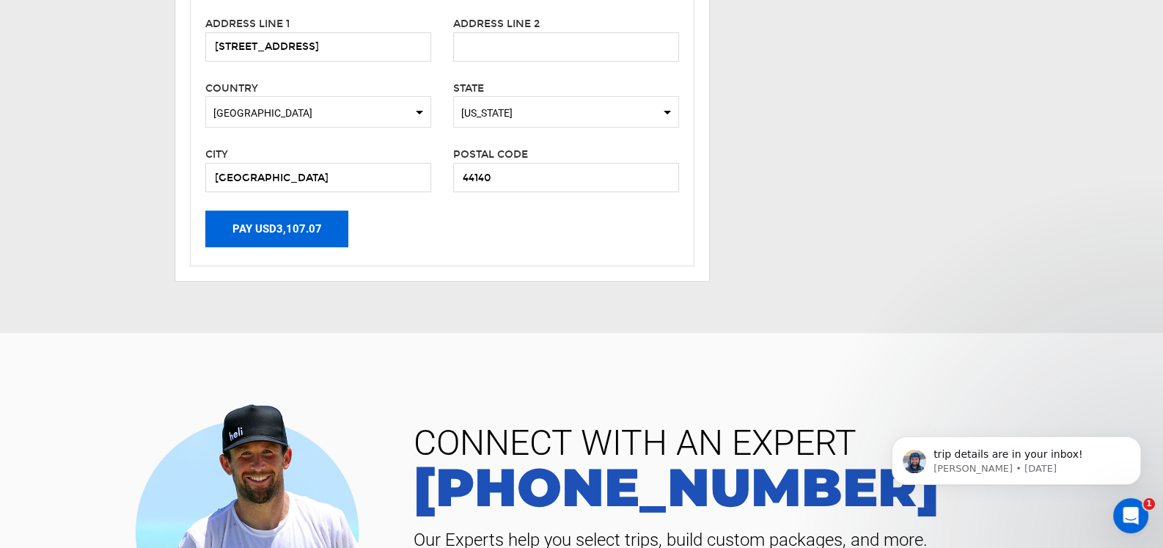
click at [264, 227] on button "Pay USD3,107.07" at bounding box center [276, 229] width 143 height 37
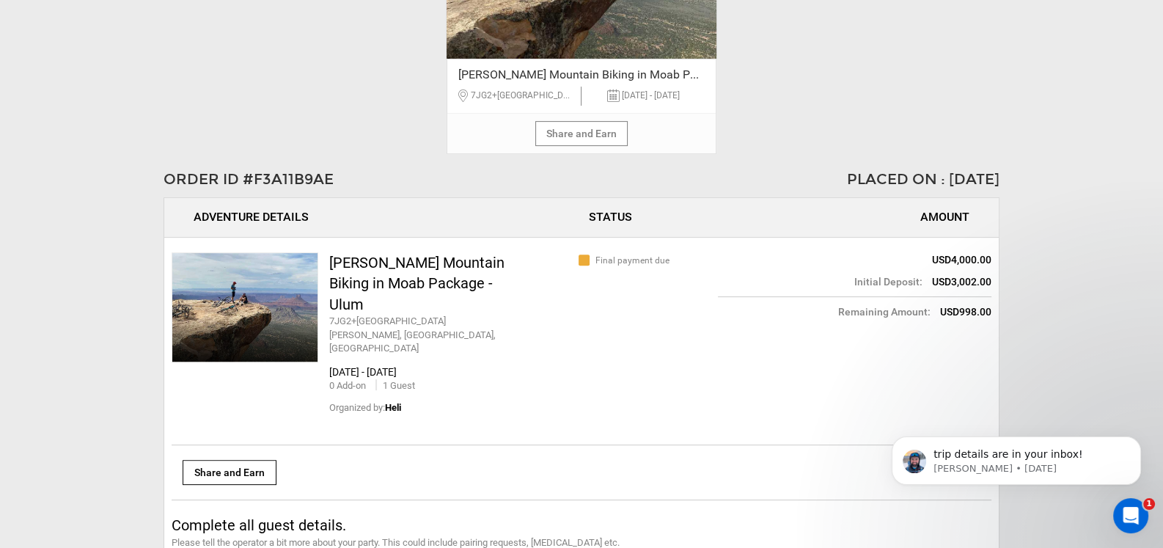
scroll to position [1100, 0]
